Goal: Task Accomplishment & Management: Use online tool/utility

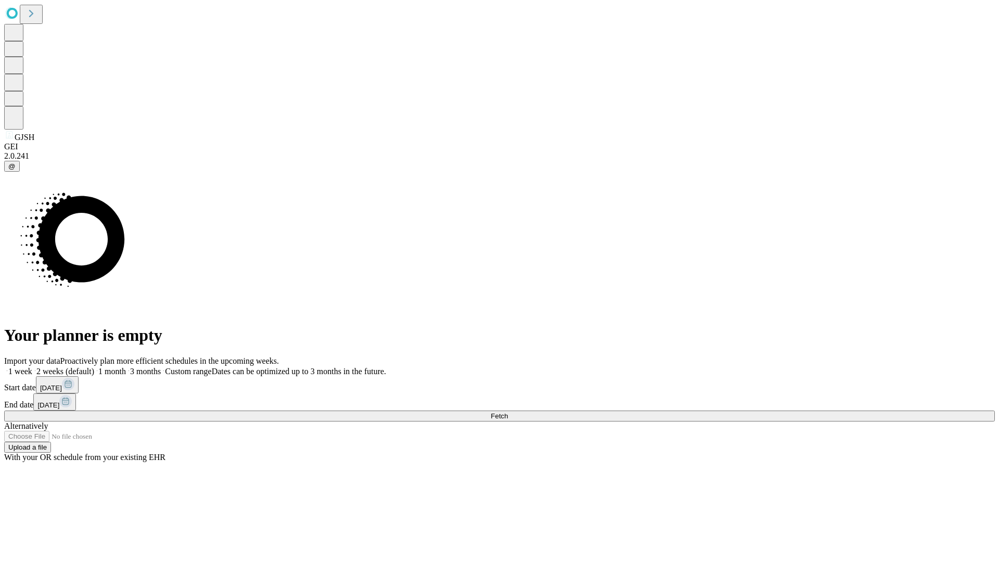
click at [508, 412] on span "Fetch" at bounding box center [498, 416] width 17 height 8
